Goal: Transaction & Acquisition: Download file/media

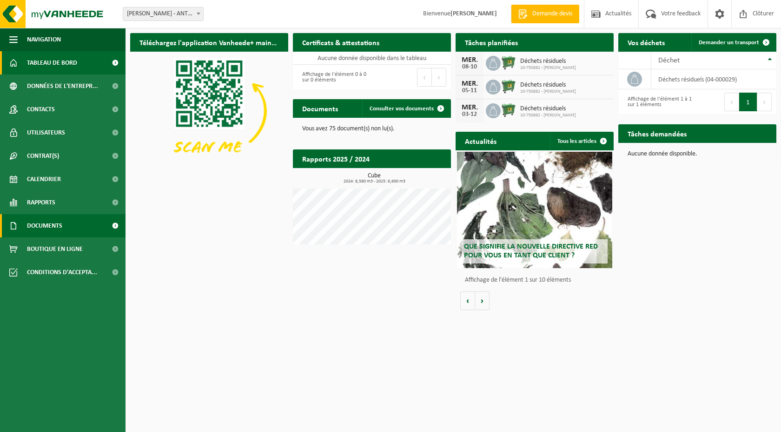
click at [113, 227] on span at bounding box center [115, 225] width 21 height 23
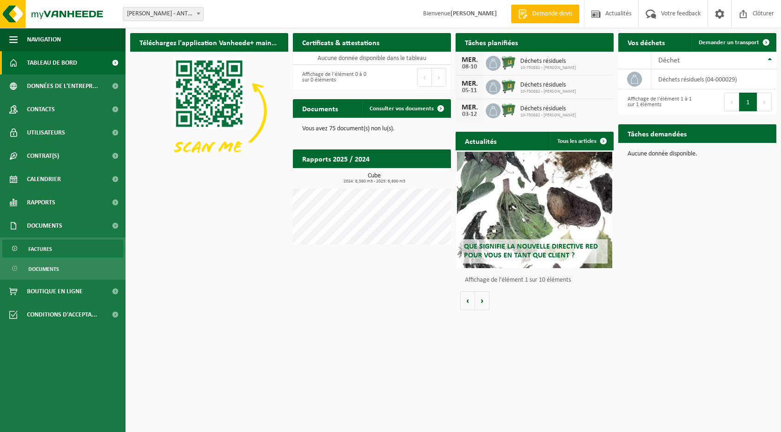
click at [86, 252] on link "Factures" at bounding box center [62, 248] width 121 height 18
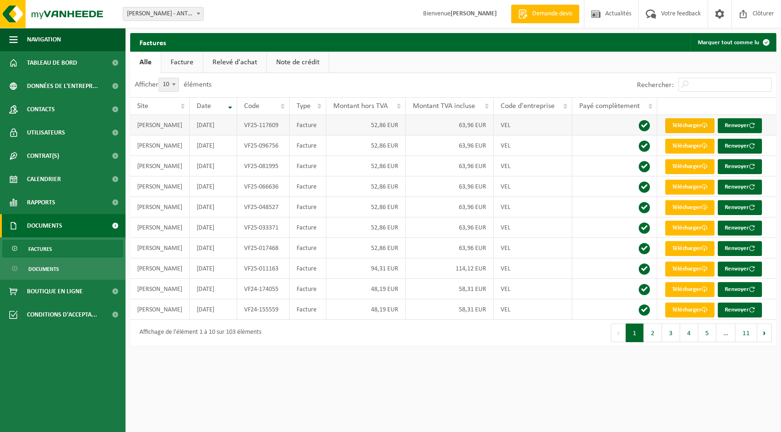
click at [695, 126] on link "Télécharger" at bounding box center [689, 125] width 49 height 15
click at [697, 188] on link "Télécharger" at bounding box center [689, 186] width 49 height 15
click at [695, 164] on link "Télécharger" at bounding box center [689, 166] width 49 height 15
